Goal: Find specific page/section: Find specific page/section

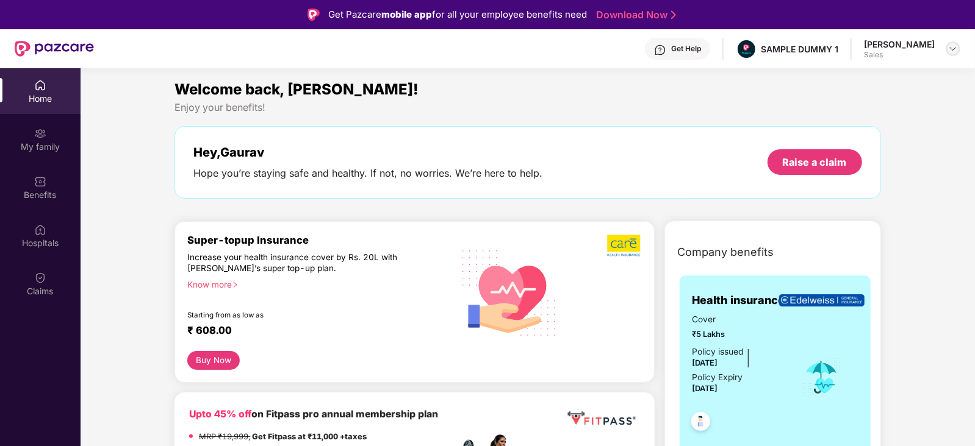
click at [950, 51] on img at bounding box center [953, 49] width 10 height 10
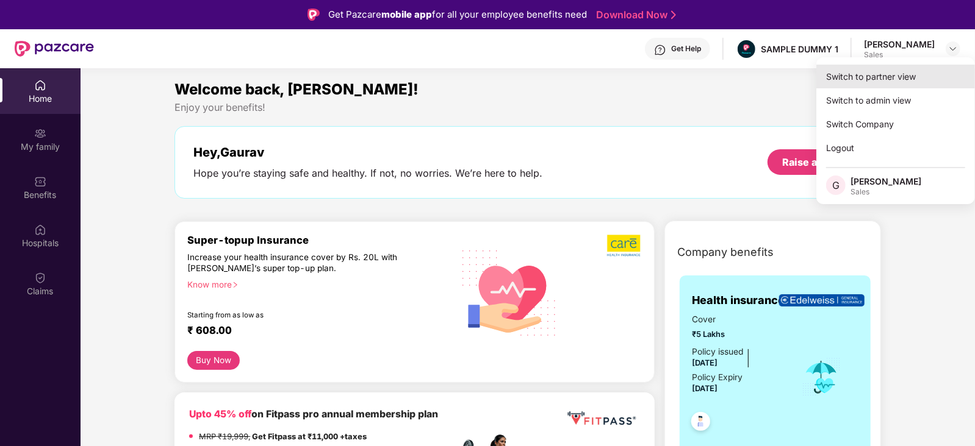
click at [868, 76] on div "Switch to partner view" at bounding box center [895, 77] width 159 height 24
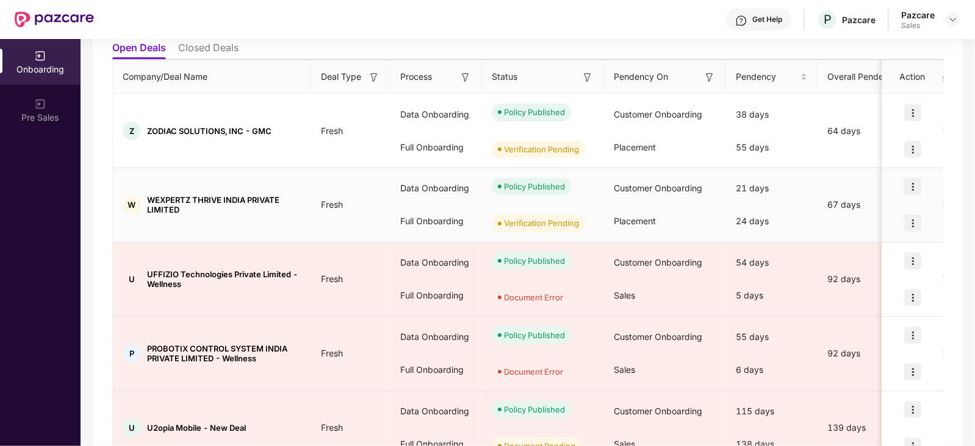
scroll to position [140, 0]
drag, startPoint x: 146, startPoint y: 130, endPoint x: 277, endPoint y: 127, distance: 130.5
click at [277, 127] on div "Z ZODIAC SOLUTIONS, INC - GMC" at bounding box center [212, 131] width 198 height 18
copy span "ZODIAC SOLUTIONS, INC - GMC"
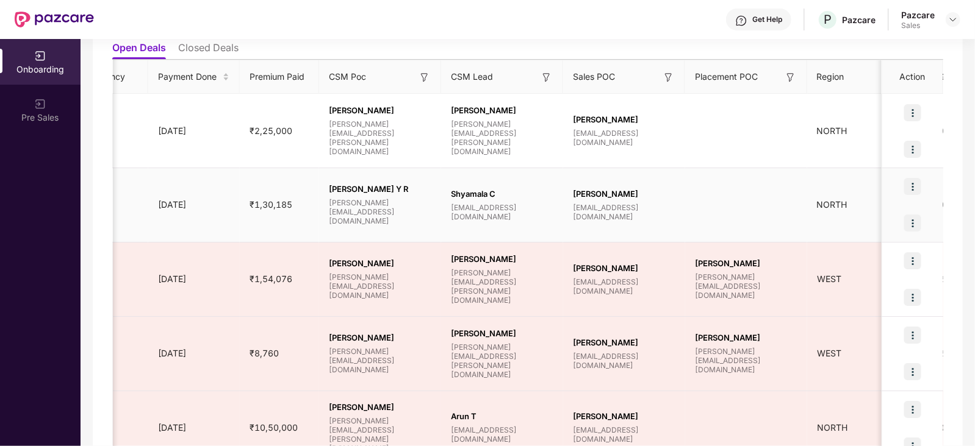
scroll to position [0, 775]
drag, startPoint x: 693, startPoint y: 74, endPoint x: 755, endPoint y: 76, distance: 62.2
click at [755, 76] on div "Placement POC" at bounding box center [743, 76] width 102 height 13
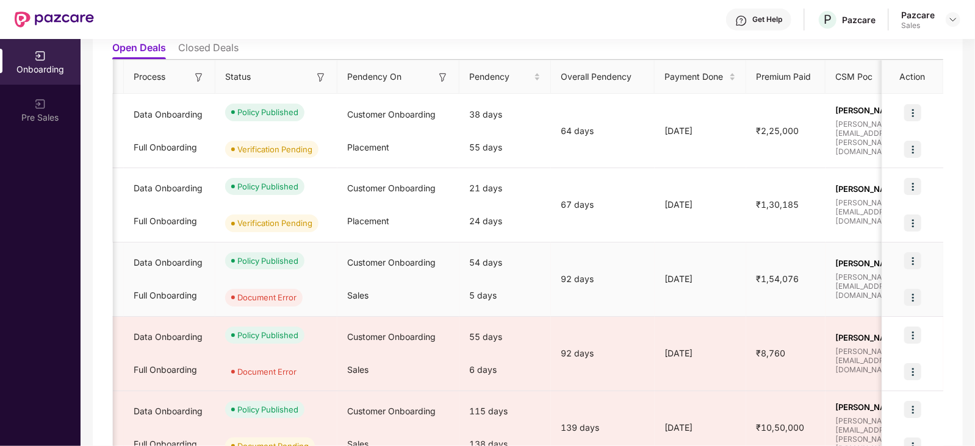
scroll to position [0, 0]
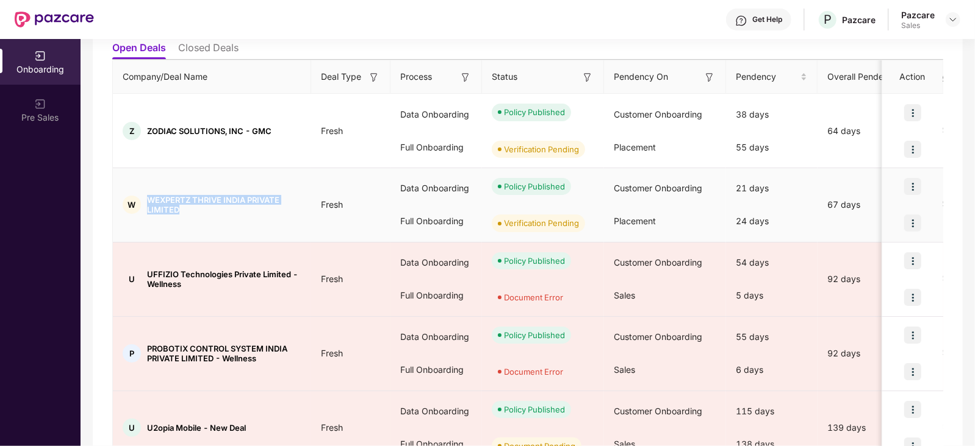
drag, startPoint x: 146, startPoint y: 197, endPoint x: 187, endPoint y: 212, distance: 43.4
click at [187, 212] on div "W WEXPERTZ THRIVE INDIA PRIVATE LIMITED" at bounding box center [212, 205] width 198 height 20
copy span "WEXPERTZ THRIVE INDIA PRIVATE LIMITED"
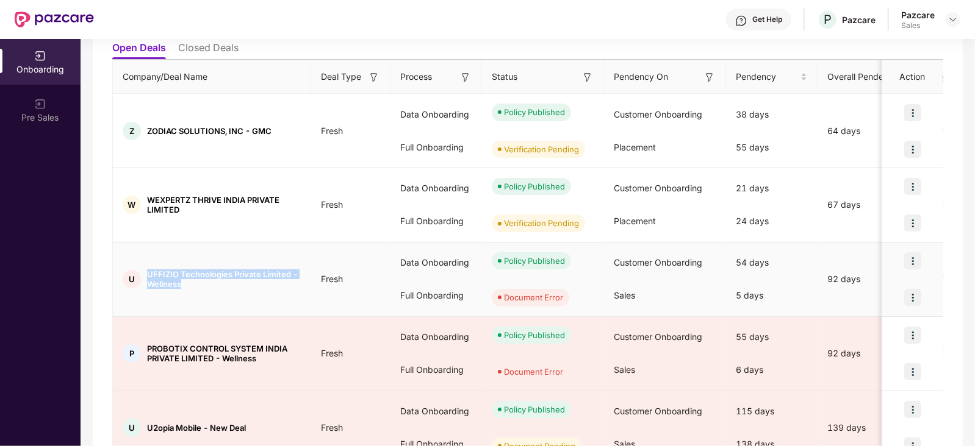
drag, startPoint x: 146, startPoint y: 276, endPoint x: 187, endPoint y: 288, distance: 42.6
click at [187, 288] on td "U UFFIZIO Technologies Private Limited - Wellness" at bounding box center [212, 280] width 198 height 74
copy span "UFFIZIO Technologies Private Limited - Wellness"
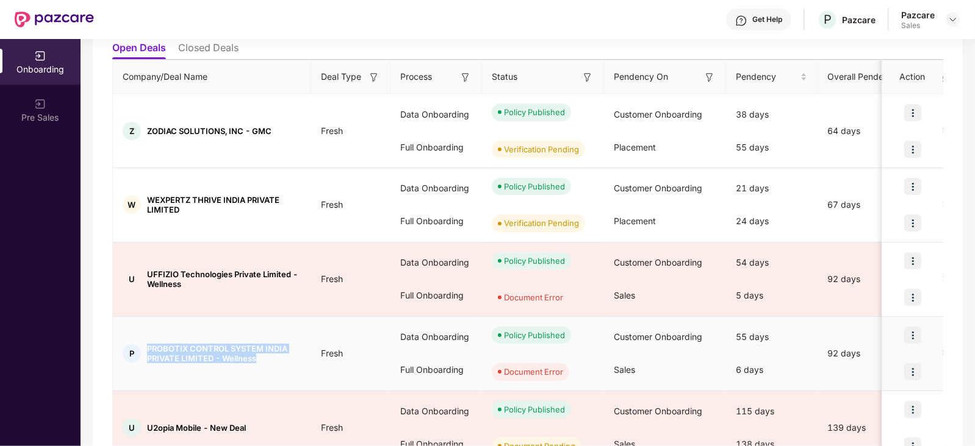
drag, startPoint x: 146, startPoint y: 345, endPoint x: 262, endPoint y: 359, distance: 116.8
click at [262, 359] on span "PROBOTIX CONTROL SYSTEM INDIA PRIVATE LIMITED - Wellness" at bounding box center [224, 354] width 154 height 20
copy span "PROBOTIX CONTROL SYSTEM INDIA PRIVATE LIMITED - Wellness"
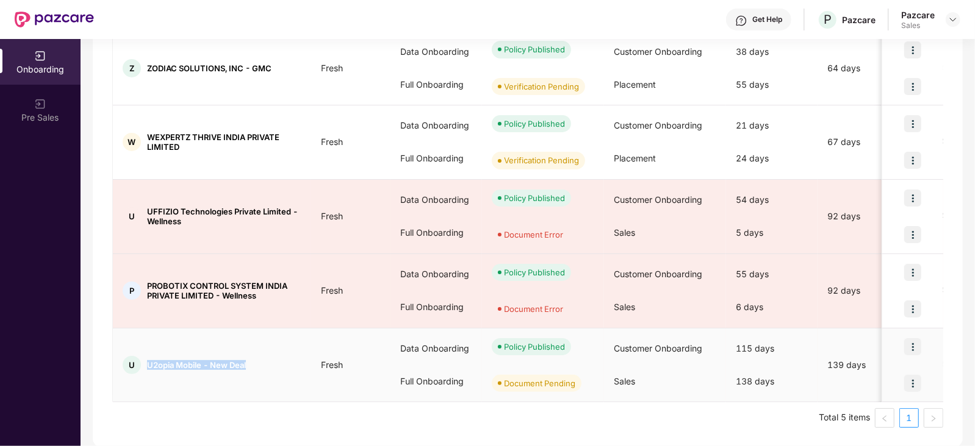
drag, startPoint x: 146, startPoint y: 363, endPoint x: 256, endPoint y: 363, distance: 109.8
click at [256, 363] on div "U U2opia Mobile - New Deal" at bounding box center [212, 365] width 198 height 18
copy span "U2opia Mobile - New Deal"
